Goal: Register for event/course

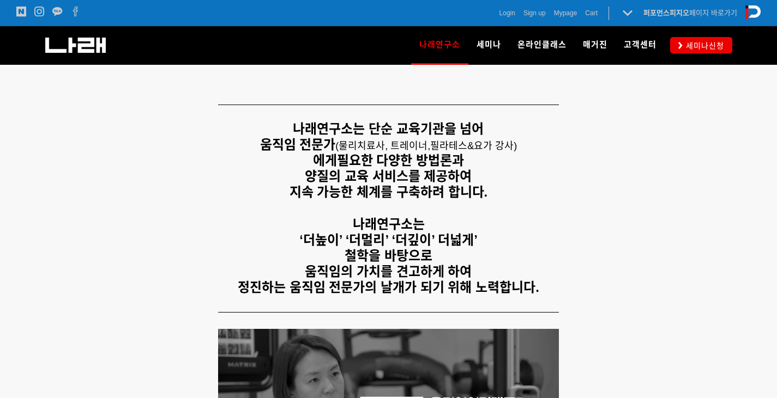
scroll to position [218, 0]
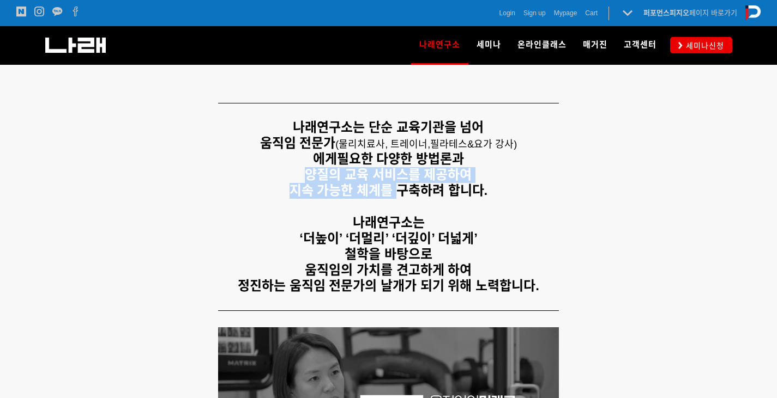
drag, startPoint x: 302, startPoint y: 171, endPoint x: 403, endPoint y: 190, distance: 102.5
click at [401, 190] on div "나래연구소는 단순 교육기관을 넘어 움직임 전문가 ( 물리치료사, 트레이너, 필라테스&요가 강사) 에게 필요한 다양한 방법론과 양질의 교육 서비…" at bounding box center [388, 207] width 681 height 174
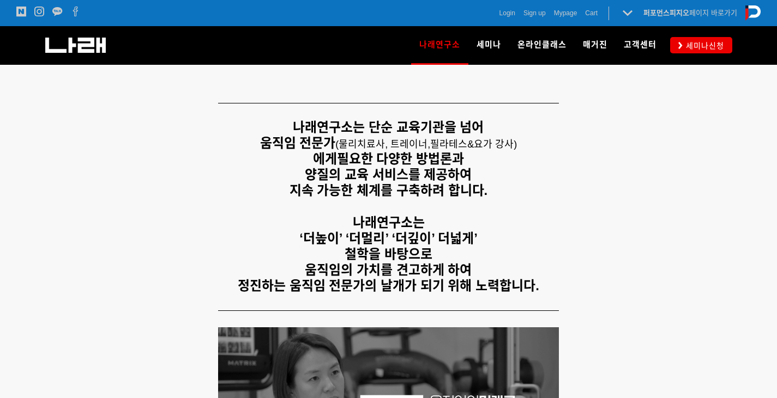
click at [418, 213] on p at bounding box center [388, 208] width 681 height 16
drag, startPoint x: 343, startPoint y: 146, endPoint x: 497, endPoint y: 147, distance: 153.7
click at [497, 147] on span "( 물리치료사, 트레이너, 필라테스&요가 강사)" at bounding box center [426, 143] width 182 height 15
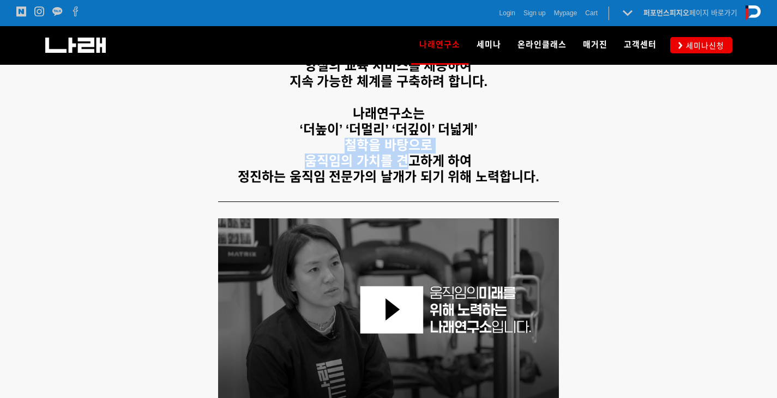
drag, startPoint x: 379, startPoint y: 161, endPoint x: 438, endPoint y: 170, distance: 60.0
click at [422, 170] on div "나래연구소는 단순 교육기관을 넘어 움직임 전문가 ( 물리치료사, 트레이너, 필라테스&요가 강사) 에게 필요한 다양한 방법론과 양질의 교육 서비…" at bounding box center [388, 98] width 681 height 174
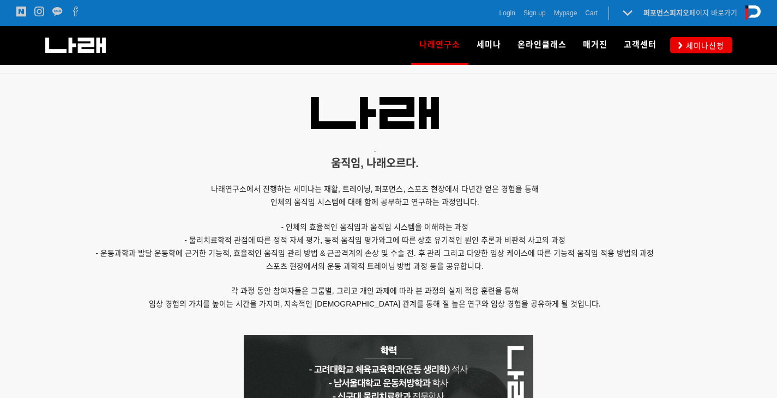
scroll to position [709, 0]
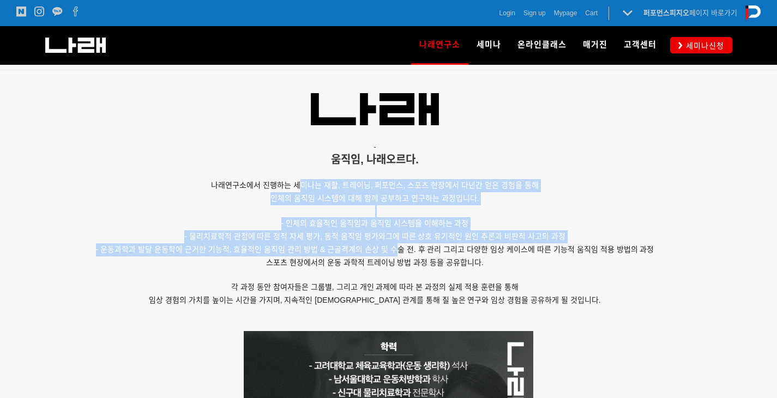
drag, startPoint x: 303, startPoint y: 186, endPoint x: 401, endPoint y: 266, distance: 126.8
click at [392, 252] on div "- 움직임, 나래오르다. 나래연구소에서 진행하는 세미나는 재활, 트레이닝, 퍼포먼스, 스포츠 현장에서 다년간 얻은 경험을 통해 인체의 움직임 …" at bounding box center [375, 204] width 654 height 253
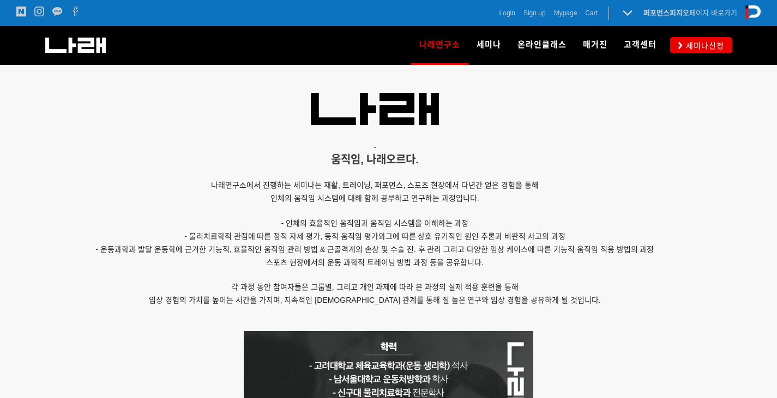
click at [402, 268] on p "스포츠 현장에서의 운동 과학적 트레이닝 방법 과정 등을 공유합니다." at bounding box center [375, 263] width 654 height 13
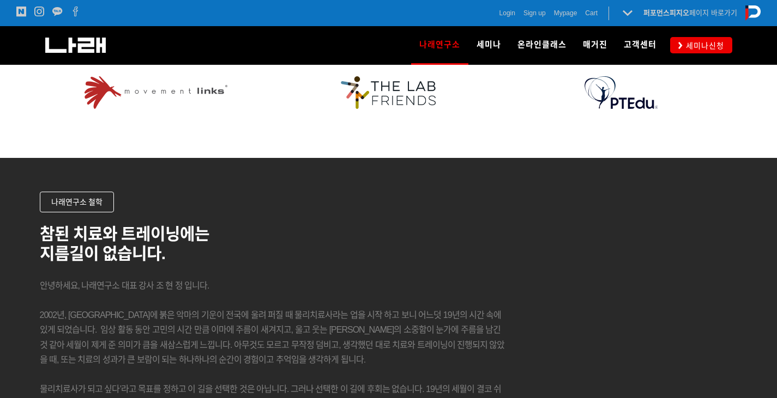
scroll to position [1417, 0]
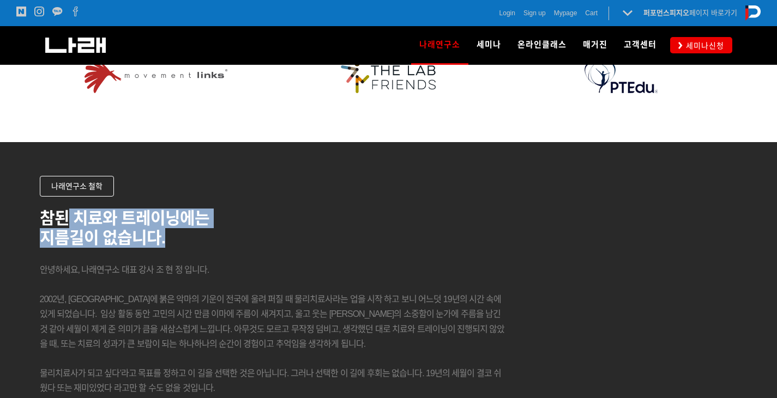
drag, startPoint x: 62, startPoint y: 225, endPoint x: 173, endPoint y: 229, distance: 111.3
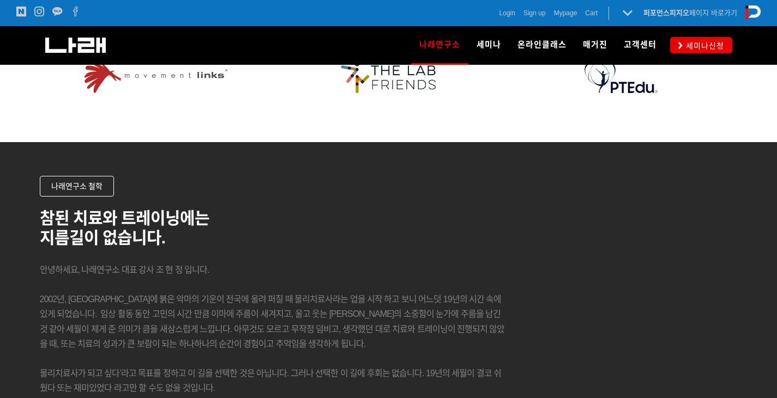
click at [171, 261] on p at bounding box center [272, 255] width 465 height 15
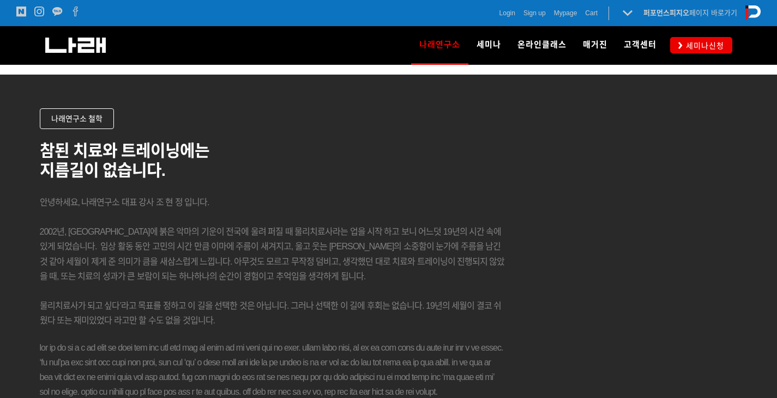
scroll to position [1472, 0]
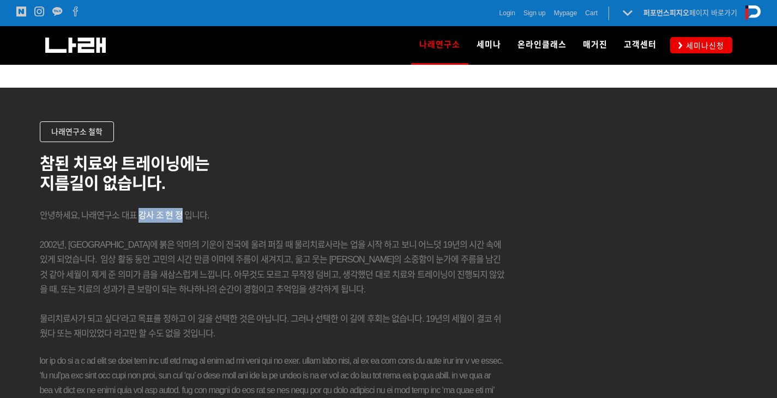
drag, startPoint x: 169, startPoint y: 215, endPoint x: 177, endPoint y: 215, distance: 7.6
click at [177, 215] on span "안녕하세요, 나래연구소 대표 강사 조 현 정 입니다." at bounding box center [125, 215] width 170 height 9
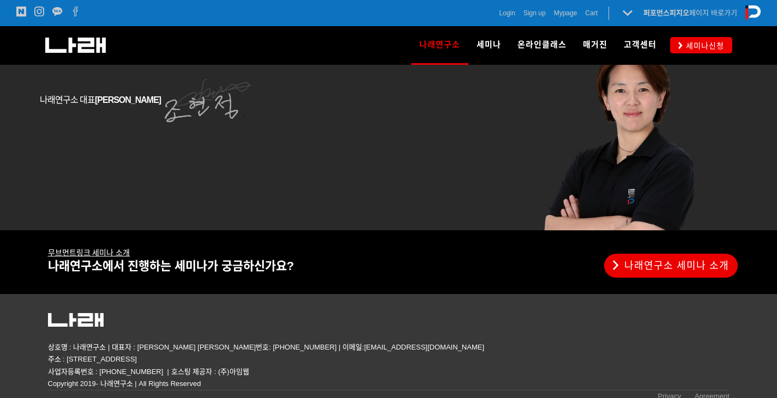
scroll to position [1948, 0]
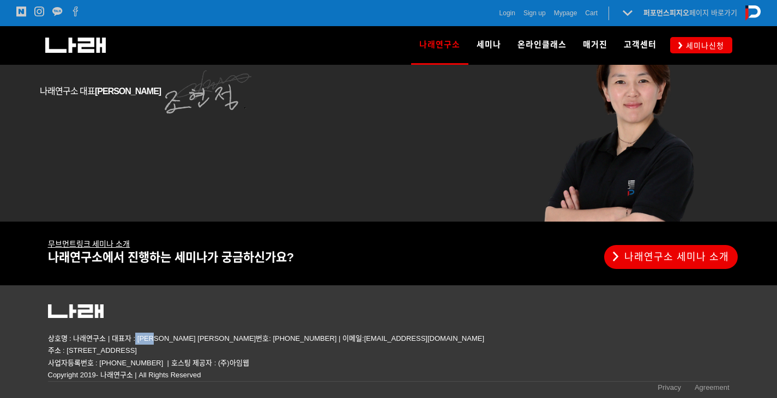
drag, startPoint x: 135, startPoint y: 337, endPoint x: 159, endPoint y: 341, distance: 23.7
click at [159, 341] on p "상호명 : 나래연구소 | 대표자 : 조현정 대표번호: 02-560-4885 | 이메일:go2narae@naver.com 주소 : 서울 송파구 …" at bounding box center [388, 345] width 681 height 24
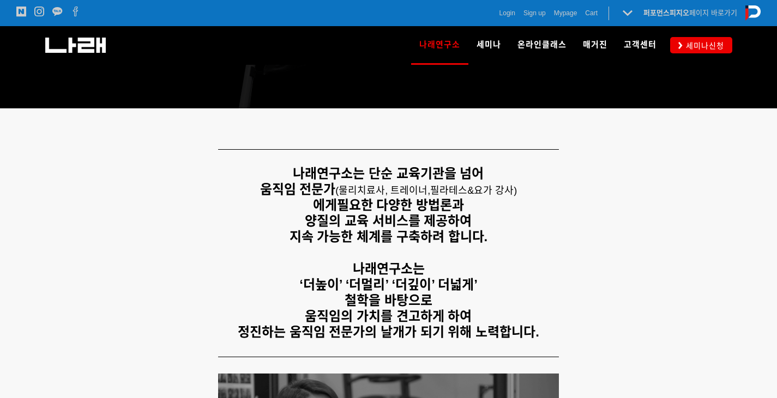
scroll to position [0, 0]
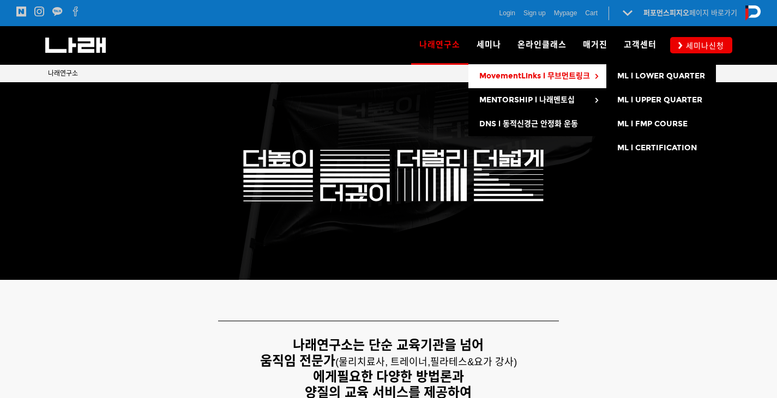
click at [522, 77] on span "MovementLinks l 무브먼트링크" at bounding box center [534, 75] width 111 height 9
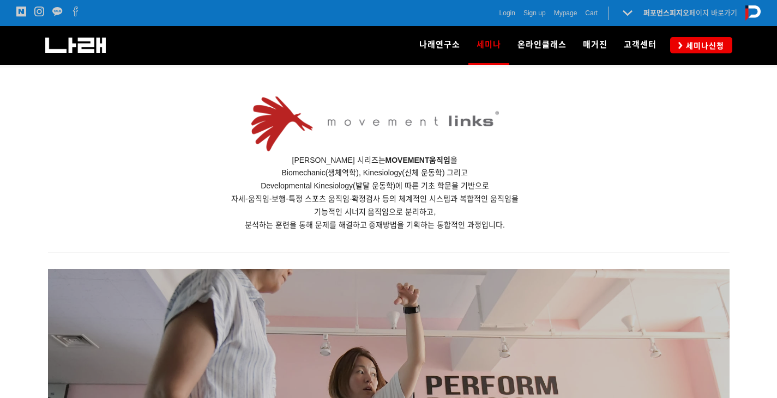
scroll to position [709, 0]
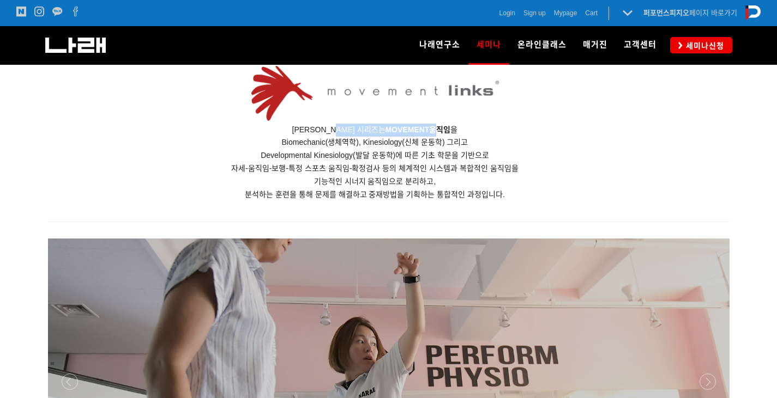
drag, startPoint x: 343, startPoint y: 129, endPoint x: 439, endPoint y: 127, distance: 96.5
click at [439, 127] on span "무브먼트링크 세미나 시리즈는 MOVEMENT 움직임 을" at bounding box center [375, 129] width 166 height 9
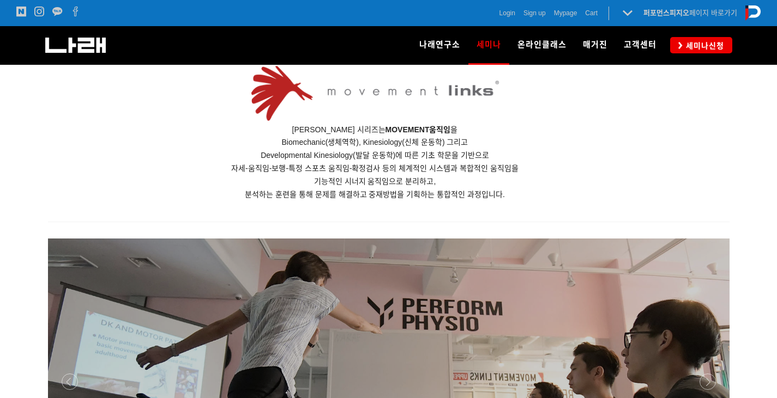
click at [431, 144] on span "Biomechanic(생체역학), Kinesiology(신체 운동학) 그리고" at bounding box center [375, 142] width 186 height 9
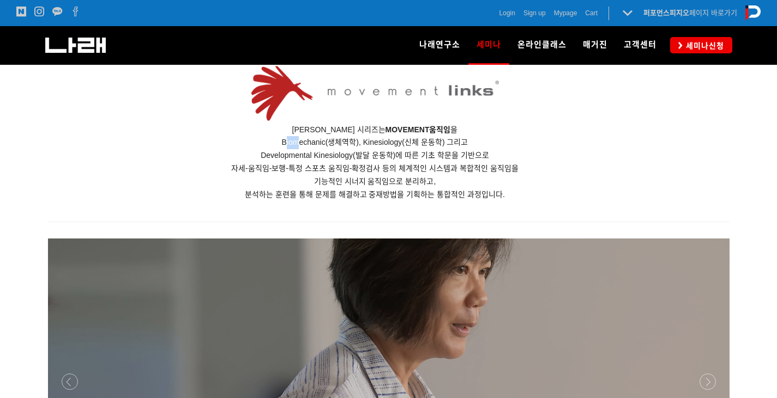
drag, startPoint x: 285, startPoint y: 143, endPoint x: 304, endPoint y: 143, distance: 19.1
click at [300, 144] on span "Biomechanic(생체역학), Kinesiology(신체 운동학) 그리고" at bounding box center [375, 142] width 186 height 9
drag, startPoint x: 346, startPoint y: 158, endPoint x: 364, endPoint y: 158, distance: 18.0
click at [362, 158] on span "Developmental Kinesiology(발달 운동학)에 따른 기초 학문을 기반으로" at bounding box center [375, 155] width 228 height 9
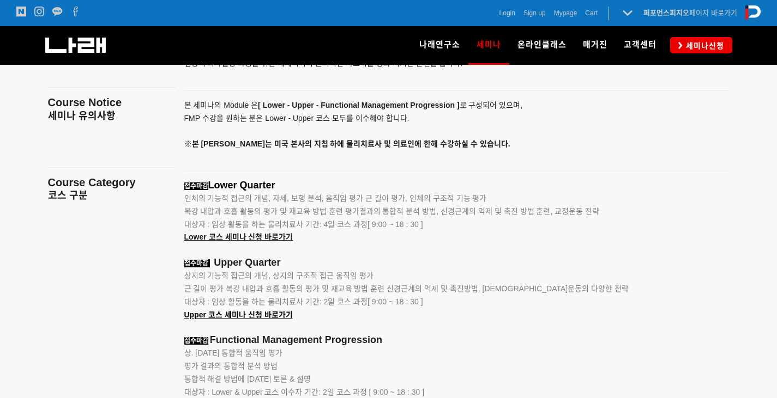
scroll to position [1308, 0]
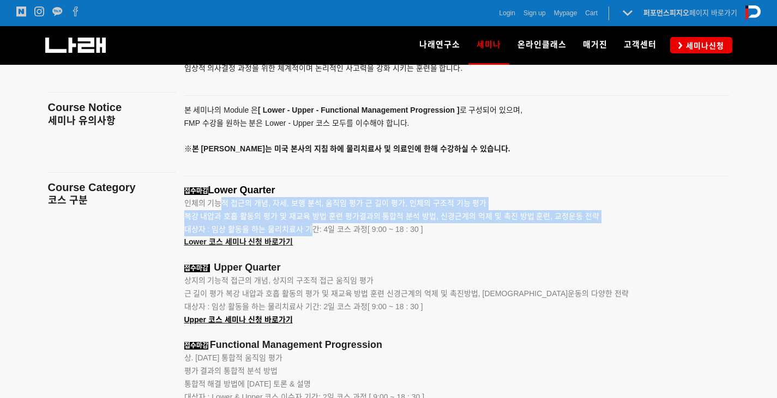
drag, startPoint x: 217, startPoint y: 207, endPoint x: 310, endPoint y: 226, distance: 94.6
click at [319, 210] on p "인체의 기능적 접근의 개념, 자세, 보행 분석, 움직임 평가 근 길이 평가, 인체의 구조적 기능 평가" at bounding box center [443, 203] width 518 height 13
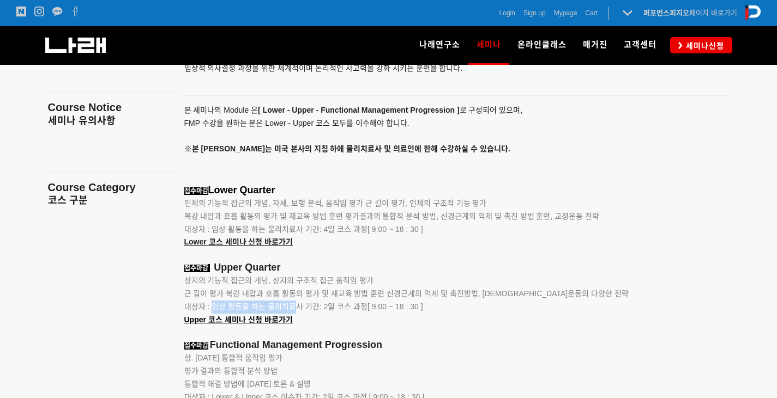
drag, startPoint x: 213, startPoint y: 309, endPoint x: 292, endPoint y: 306, distance: 79.6
click at [292, 306] on span "대상자 : 임상 활동을 하는 물리치료사 기간: 2일 코스 과정[ 9:00 ~ 18 : 30 ]" at bounding box center [303, 307] width 239 height 9
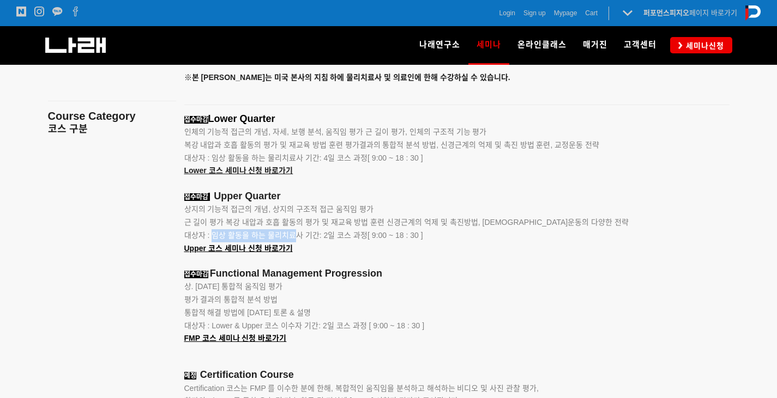
scroll to position [1417, 0]
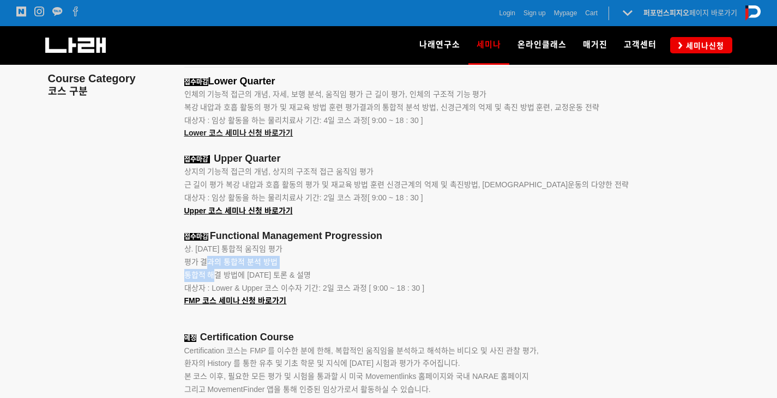
drag, startPoint x: 205, startPoint y: 262, endPoint x: 216, endPoint y: 270, distance: 13.6
click at [216, 270] on div "접수마감 Lower Quarter 인체의 기능적 접근의 개념, 자세, 보행 분석, 움직임 평가 근 길이 평가, 인체의 구조적 기능 평가 복강 …" at bounding box center [443, 343] width 518 height 534
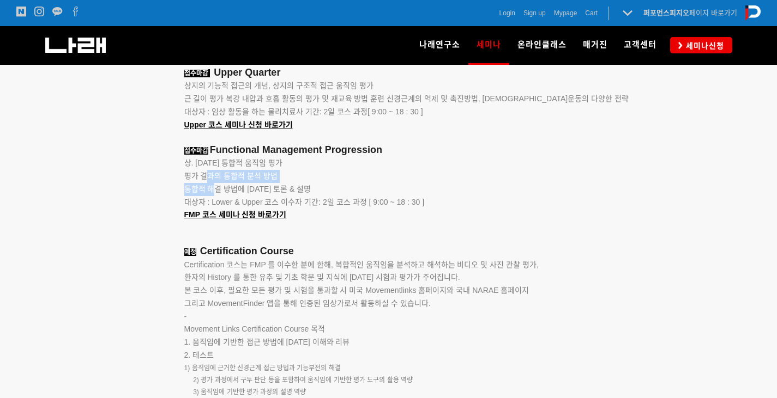
scroll to position [1526, 0]
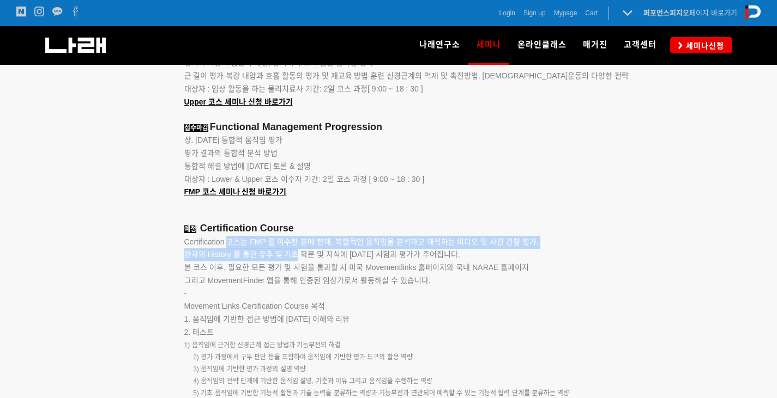
drag, startPoint x: 229, startPoint y: 244, endPoint x: 297, endPoint y: 252, distance: 68.6
click at [297, 251] on p "Certification 코스는 FMP 를 이수한 분에 한해, 복합적인 움직임을 분석하고 해석하는 비디오 및 사진 관찰 평가, 환자의 Hist…" at bounding box center [443, 262] width 518 height 52
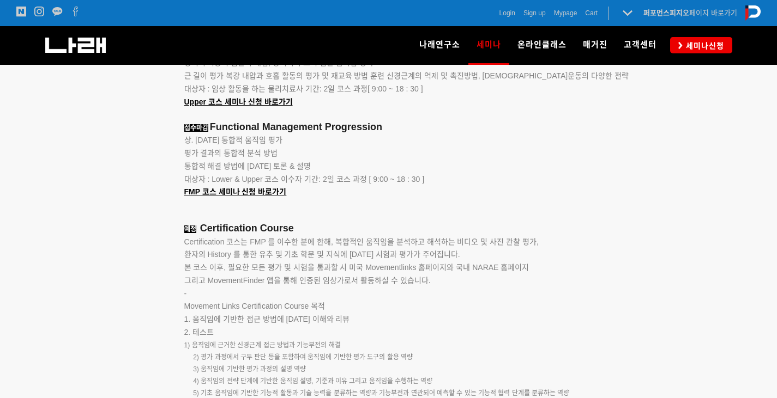
click at [304, 268] on span "본 코스 이후, 필요한 모든 평가 및 시험을 통과할 시 미국 Movementlinks 홈페이지와 국내 NARAE 홈페이지" at bounding box center [356, 267] width 345 height 9
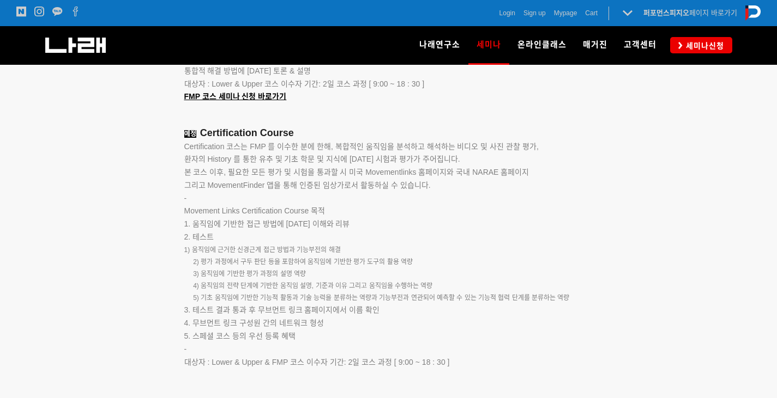
scroll to position [1635, 0]
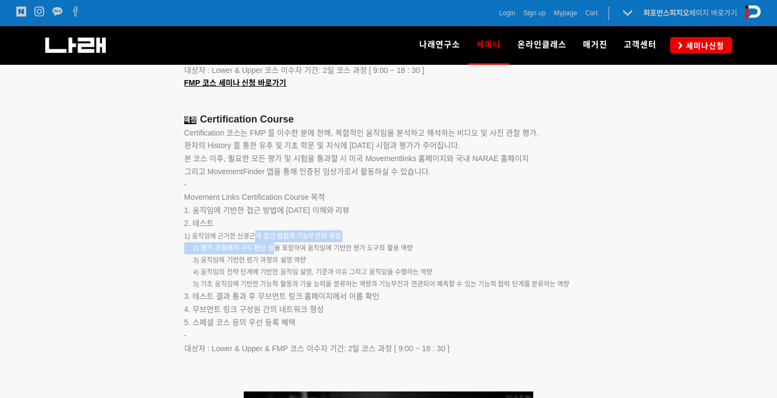
drag, startPoint x: 238, startPoint y: 239, endPoint x: 277, endPoint y: 251, distance: 41.2
click at [277, 251] on div "접수마감 Lower Quarter 인체의 기능적 접근의 개념, 자세, 보행 분석, 움직임 평가 근 길이 평가, 인체의 구조적 기능 평가 복강 …" at bounding box center [443, 125] width 518 height 534
click at [293, 264] on span "3) 움직임에 기반한 평가 과정의 설명 역량" at bounding box center [245, 261] width 122 height 8
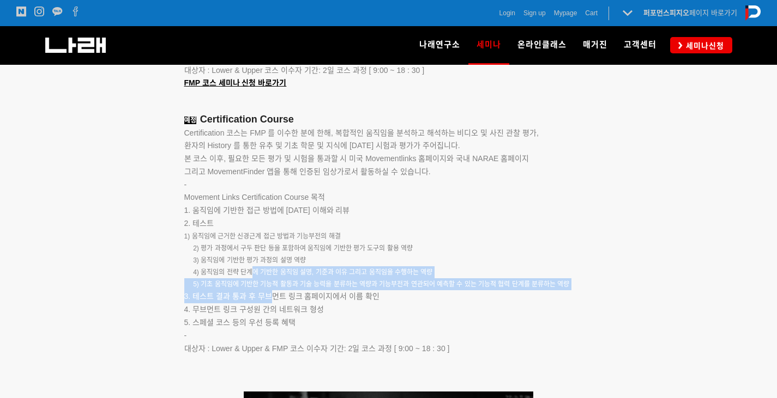
drag, startPoint x: 250, startPoint y: 276, endPoint x: 271, endPoint y: 301, distance: 33.3
click at [271, 301] on div "접수마감 Lower Quarter 인체의 기능적 접근의 개념, 자세, 보행 분석, 움직임 평가 근 길이 평가, 인체의 구조적 기능 평가 복강 …" at bounding box center [443, 125] width 518 height 534
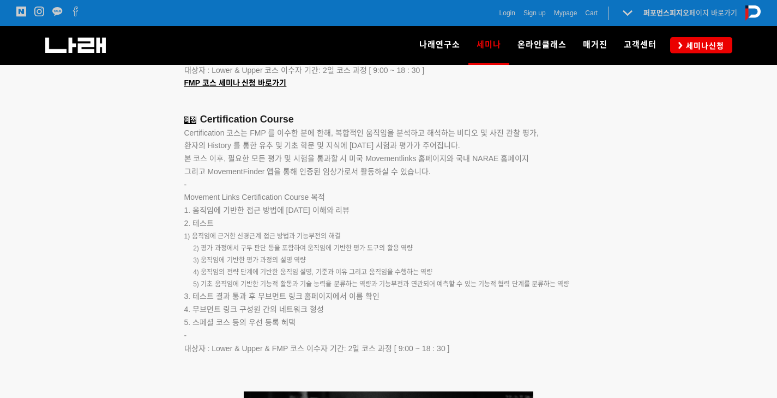
click at [276, 311] on span "4. 무브먼트 링크 구성원 간의 네트워크 형성" at bounding box center [254, 309] width 140 height 9
drag, startPoint x: 222, startPoint y: 316, endPoint x: 270, endPoint y: 327, distance: 48.7
click at [256, 331] on div "접수마감 Lower Quarter 인체의 기능적 접근의 개념, 자세, 보행 분석, 움직임 평가 근 길이 평가, 인체의 구조적 기능 평가 복강 …" at bounding box center [443, 125] width 518 height 534
click at [277, 327] on span "5. 스페셜 코스 등의 우선 등록 혜택" at bounding box center [239, 322] width 111 height 9
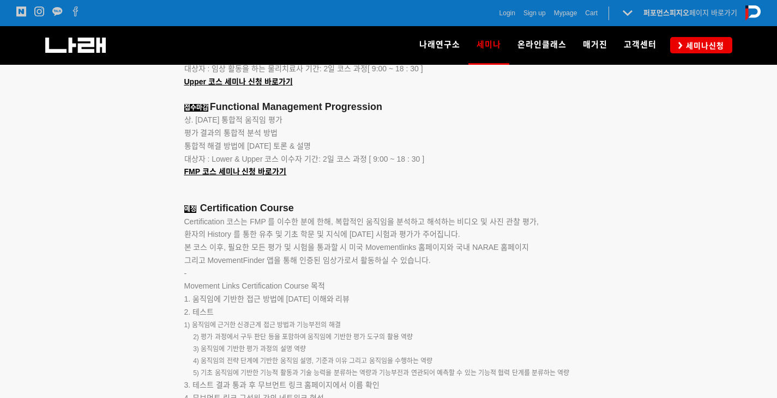
scroll to position [1363, 0]
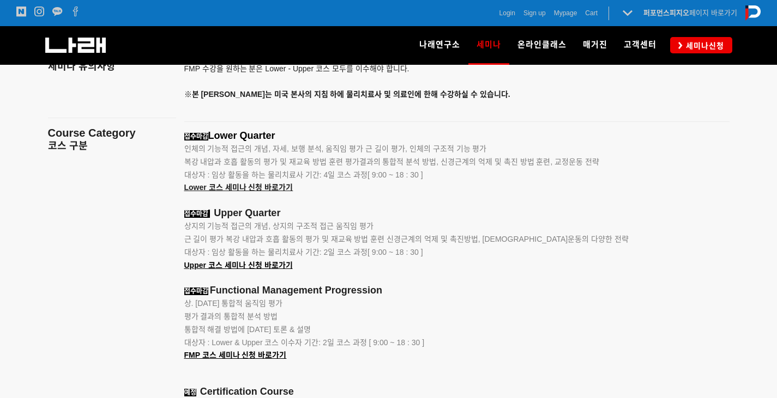
click at [250, 184] on p "Lower 코스 세미나 신청 바로가기" at bounding box center [443, 188] width 518 height 13
click at [250, 186] on span "Lower 코스 세미나 신청 바로가기" at bounding box center [238, 187] width 109 height 9
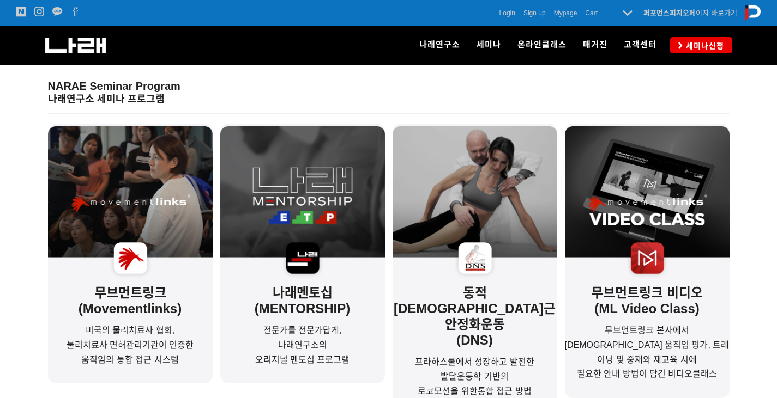
scroll to position [327, 0]
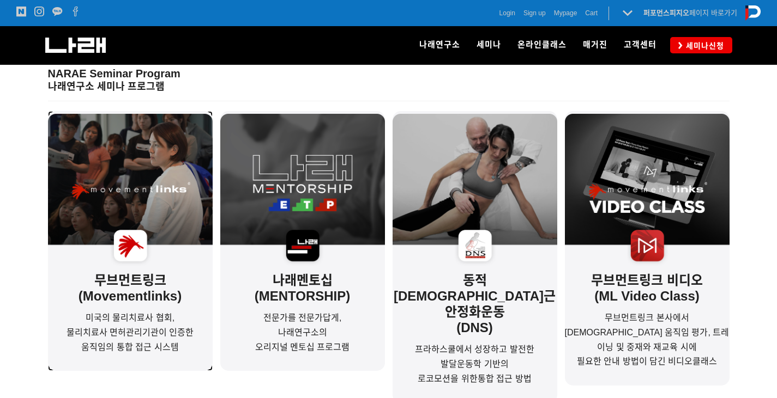
click at [146, 288] on p "무브먼트링크(Movementlinks)" at bounding box center [130, 209] width 165 height 191
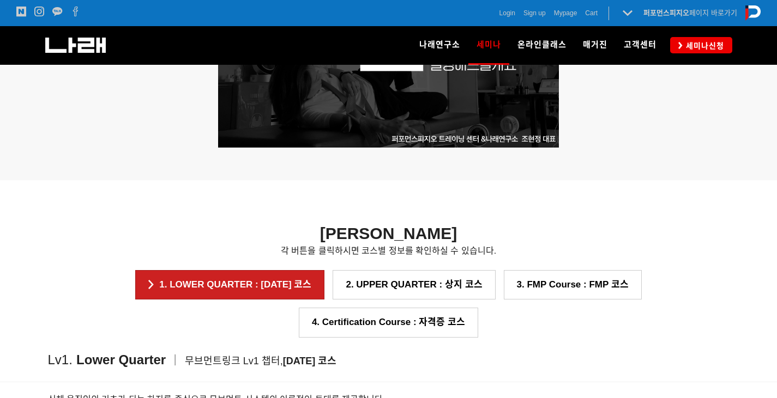
scroll to position [600, 0]
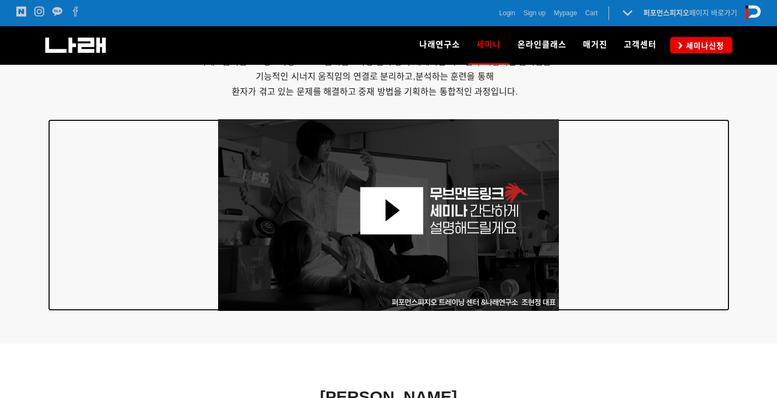
click at [396, 199] on img at bounding box center [388, 215] width 341 height 192
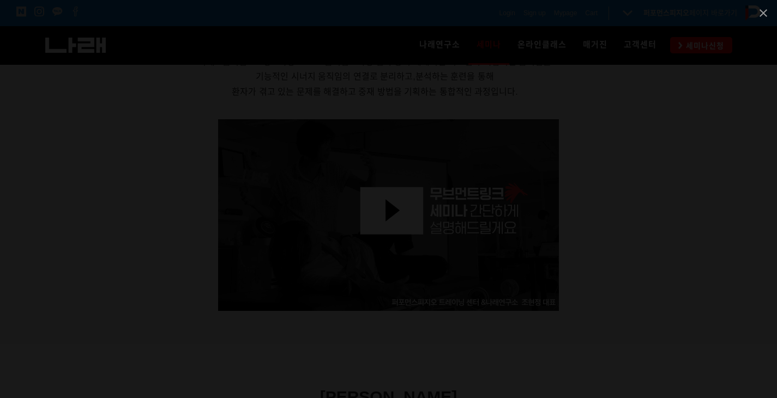
click at [52, 134] on div at bounding box center [388, 199] width 777 height 398
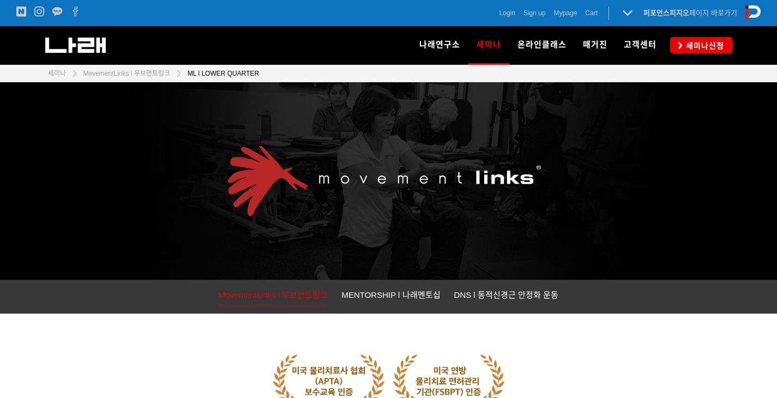
scroll to position [0, 0]
click at [70, 44] on img at bounding box center [75, 45] width 61 height 15
